Goal: Contribute content

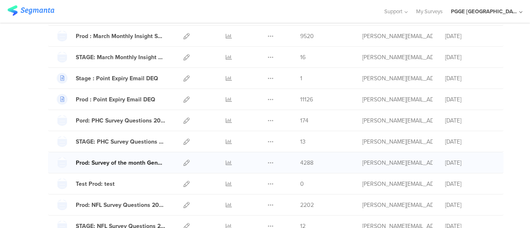
scroll to position [456, 0]
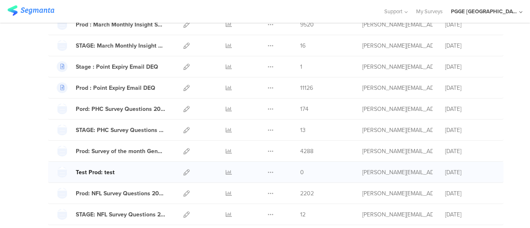
click at [96, 169] on div "Test Prod: test" at bounding box center [95, 172] width 39 height 9
click at [183, 169] on icon at bounding box center [186, 172] width 6 height 6
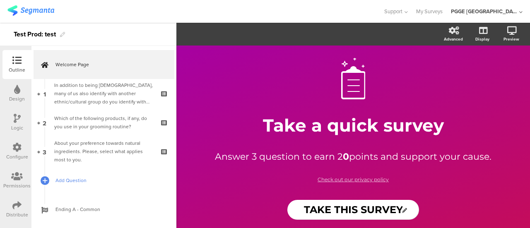
scroll to position [14, 0]
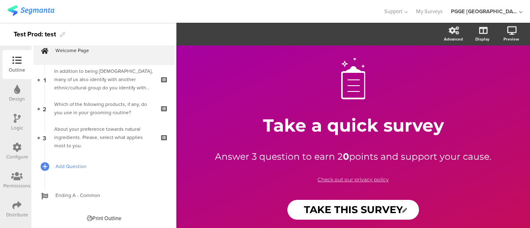
click at [73, 168] on span "Add Question" at bounding box center [109, 166] width 106 height 8
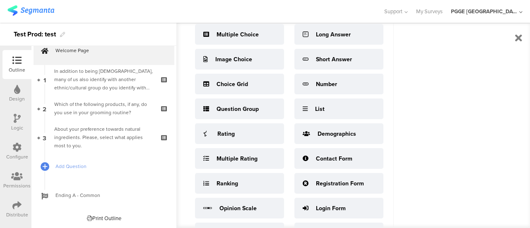
scroll to position [8, 0]
